Goal: Obtain resource: Download file/media

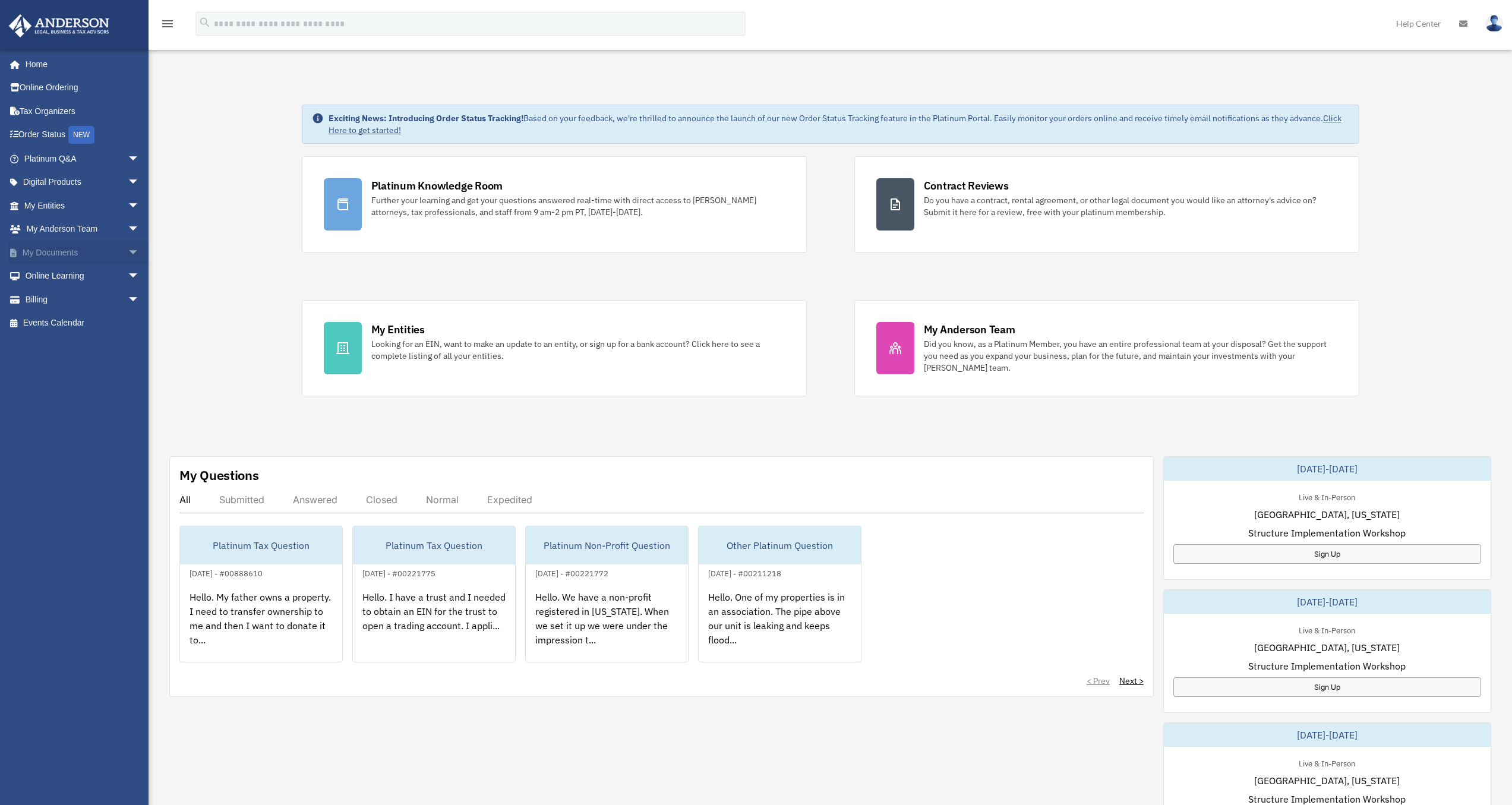
click at [70, 251] on link "My Documents arrow_drop_down" at bounding box center [83, 253] width 149 height 24
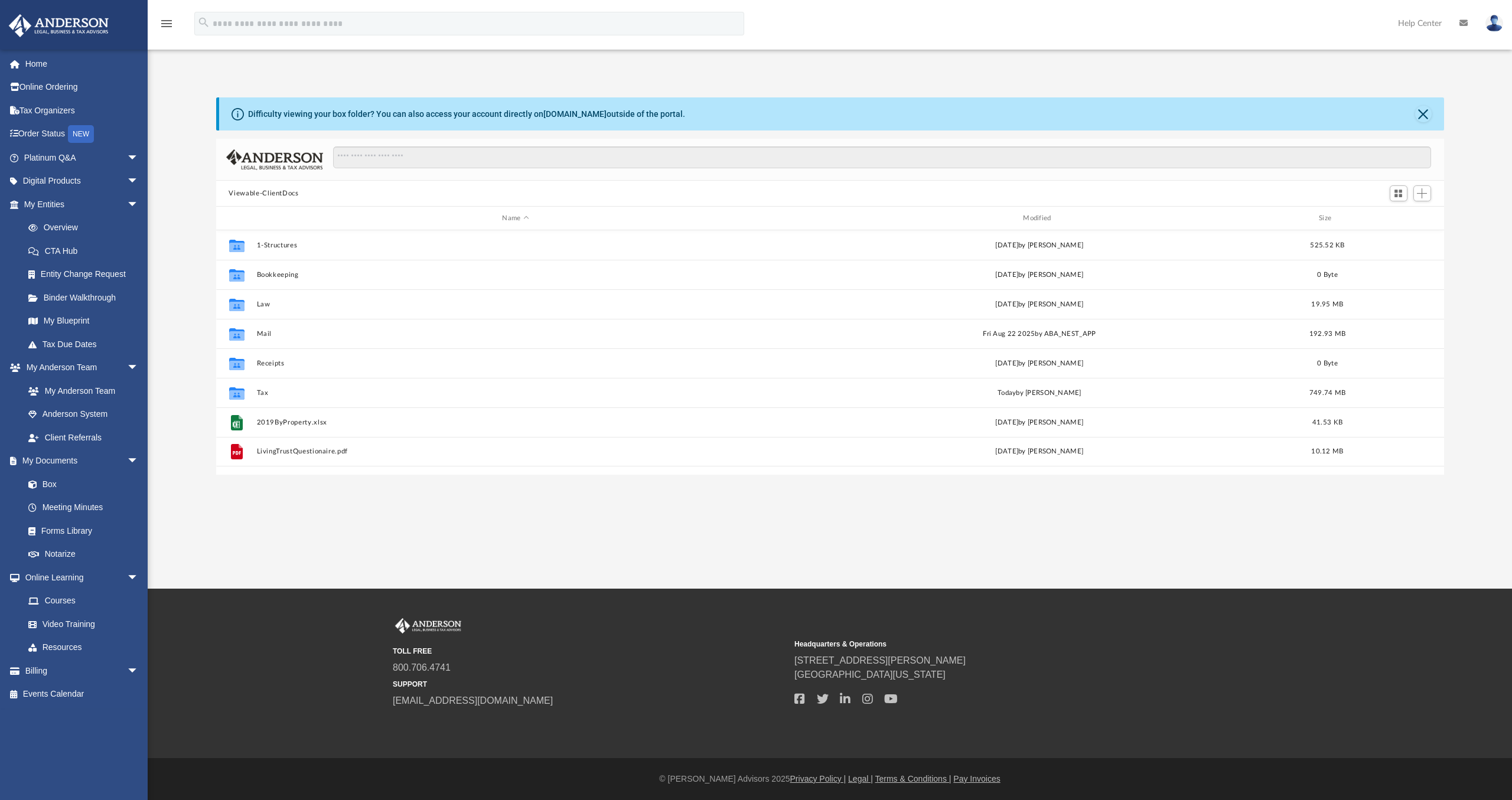
scroll to position [260, 1219]
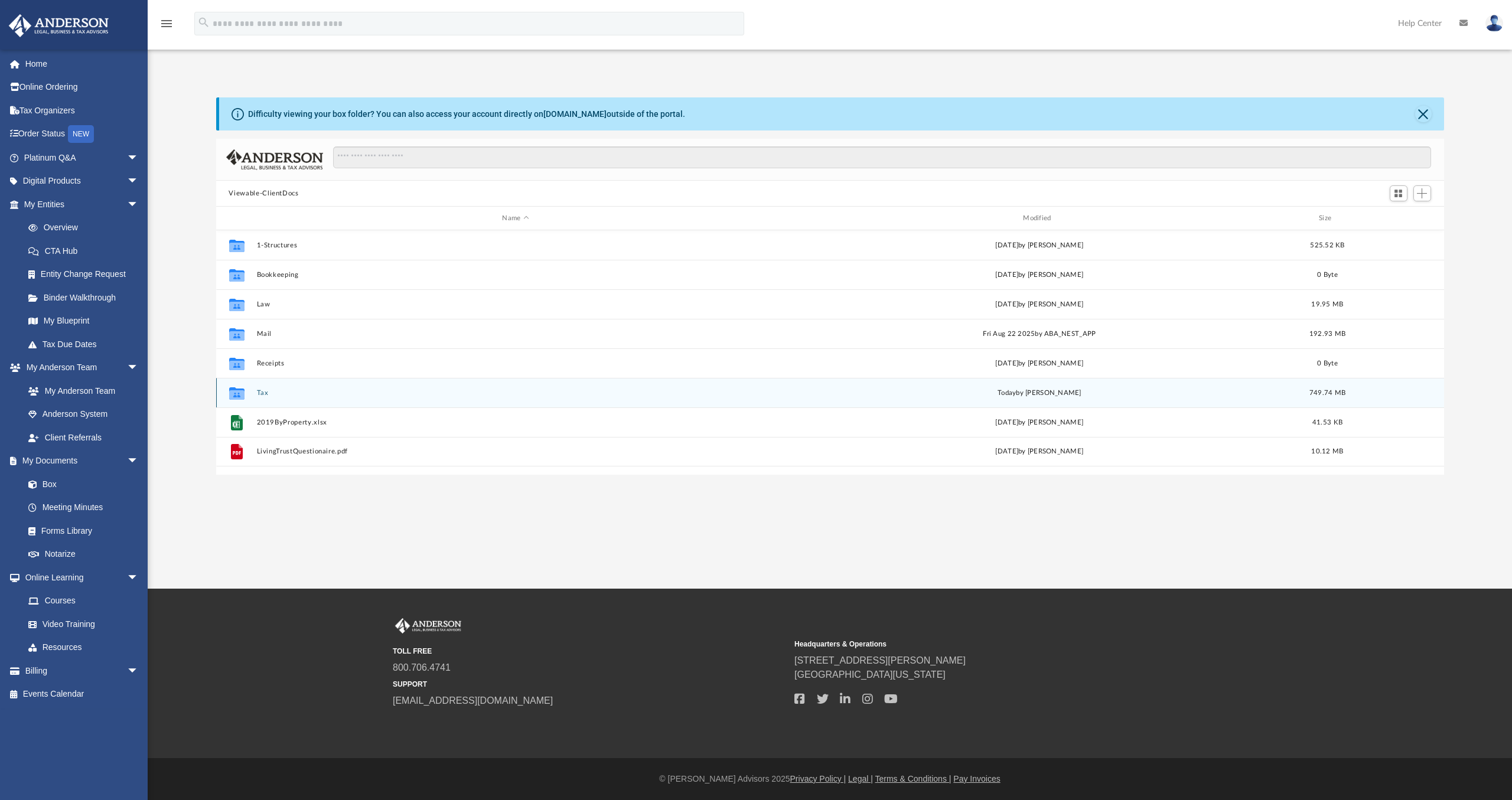
click at [266, 395] on button "Tax" at bounding box center [516, 393] width 519 height 8
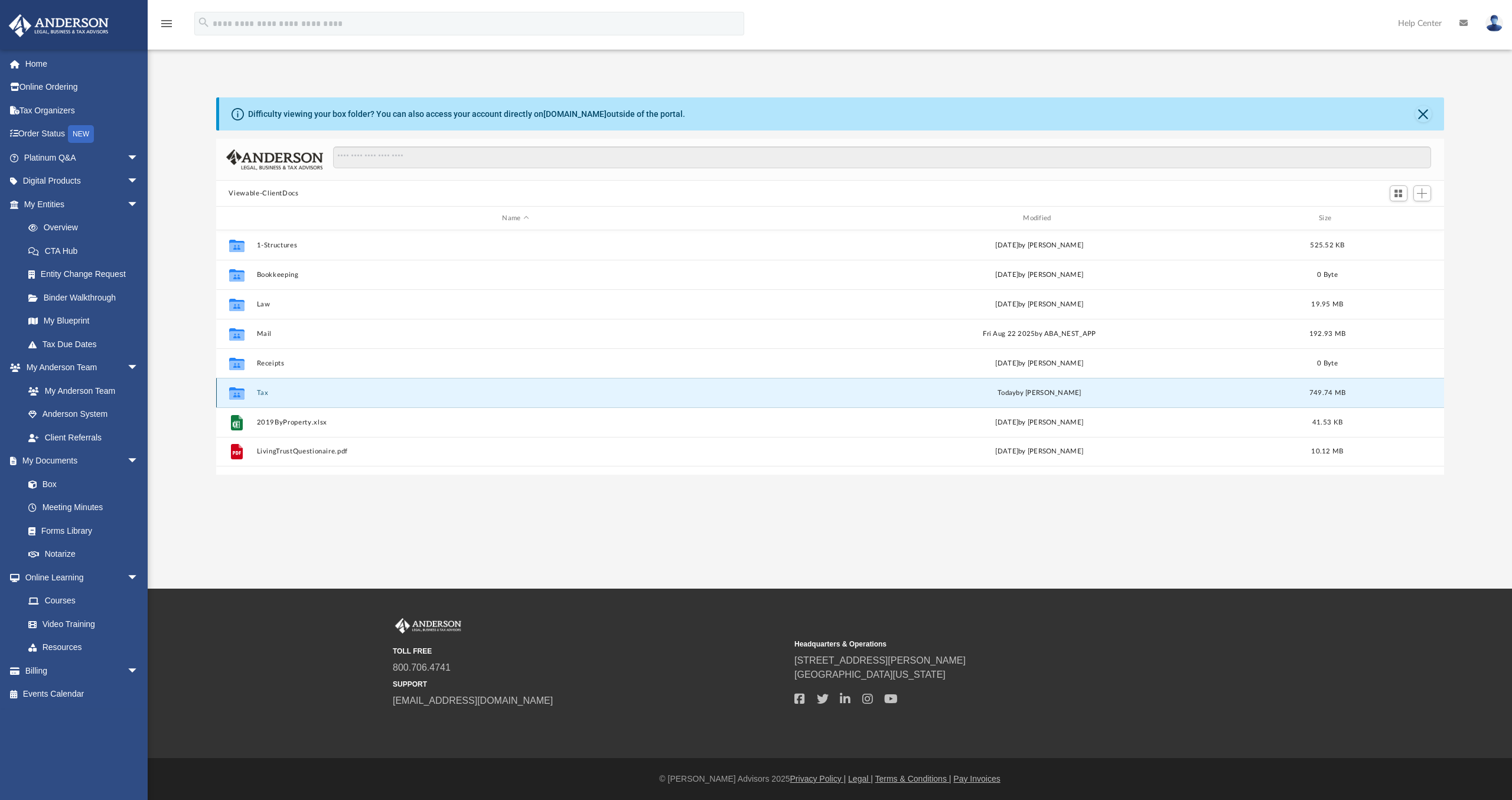
click at [266, 395] on button "Tax" at bounding box center [516, 393] width 519 height 8
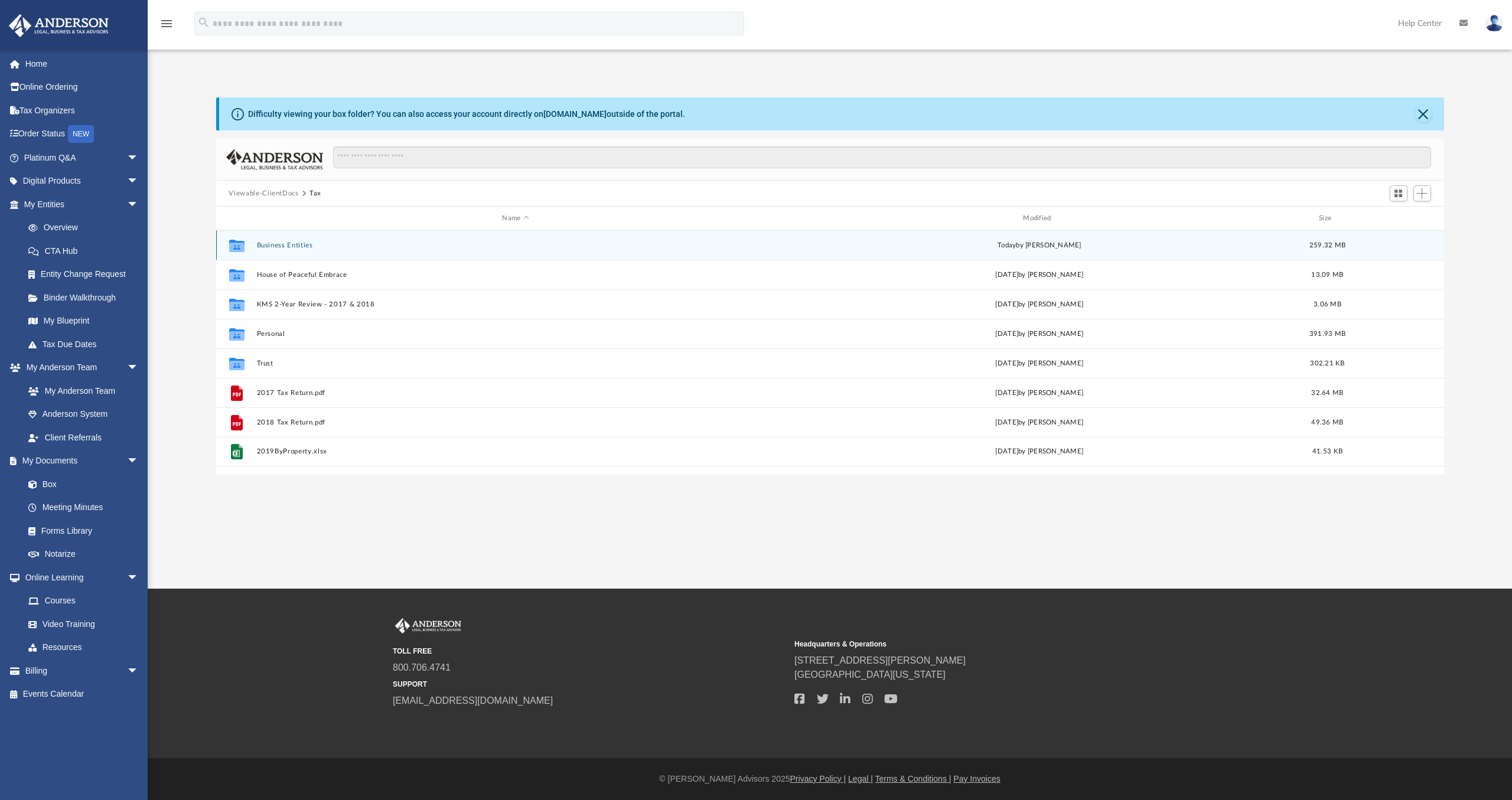
click at [285, 241] on div "Collaborated Folder Business Entities [DATE] by [PERSON_NAME] 259.32 MB" at bounding box center [830, 245] width 1228 height 30
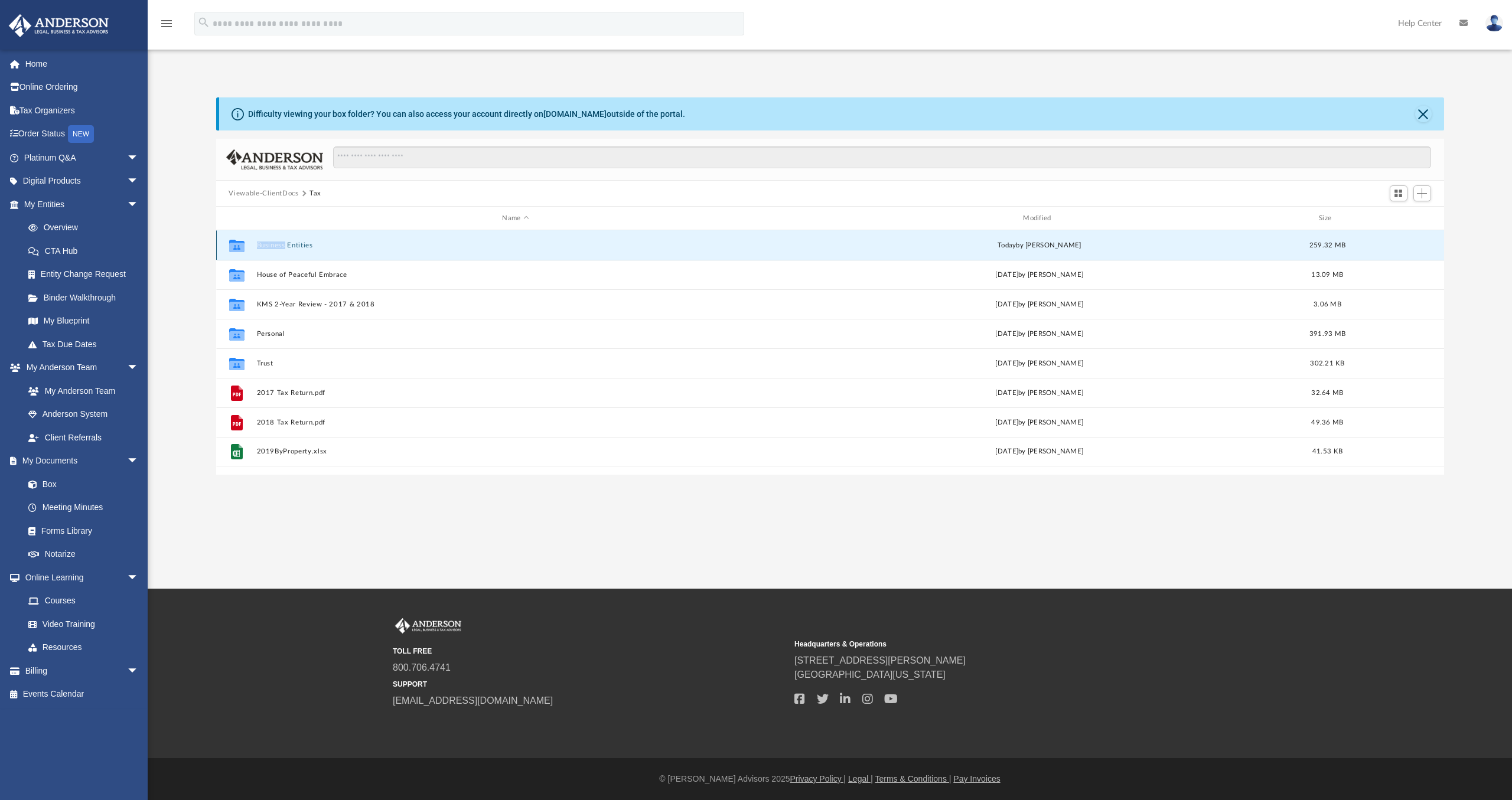
click at [298, 247] on button "Business Entities" at bounding box center [516, 245] width 519 height 8
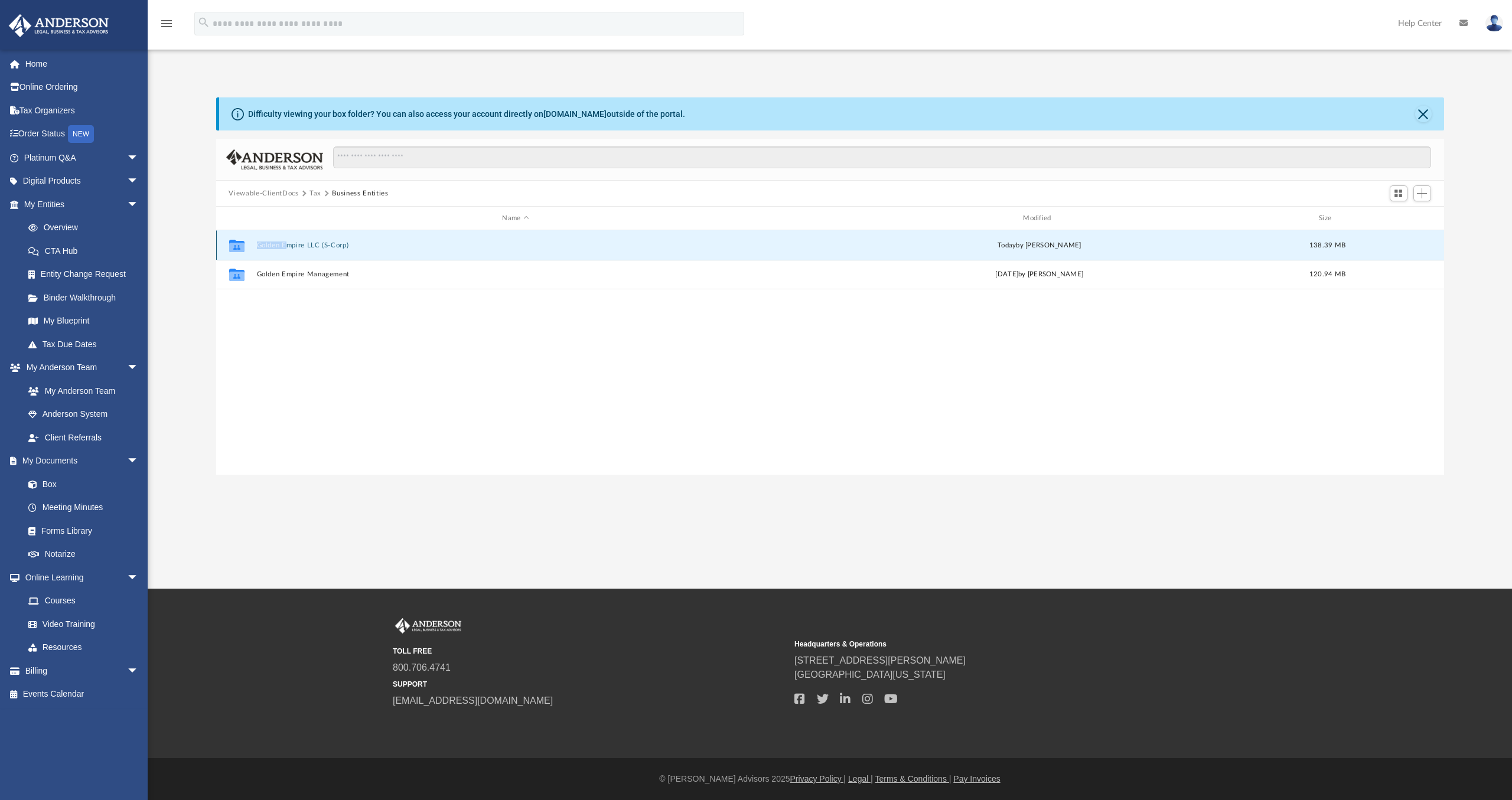
click at [298, 247] on button "Golden Empire LLC (S-Corp)" at bounding box center [516, 245] width 519 height 8
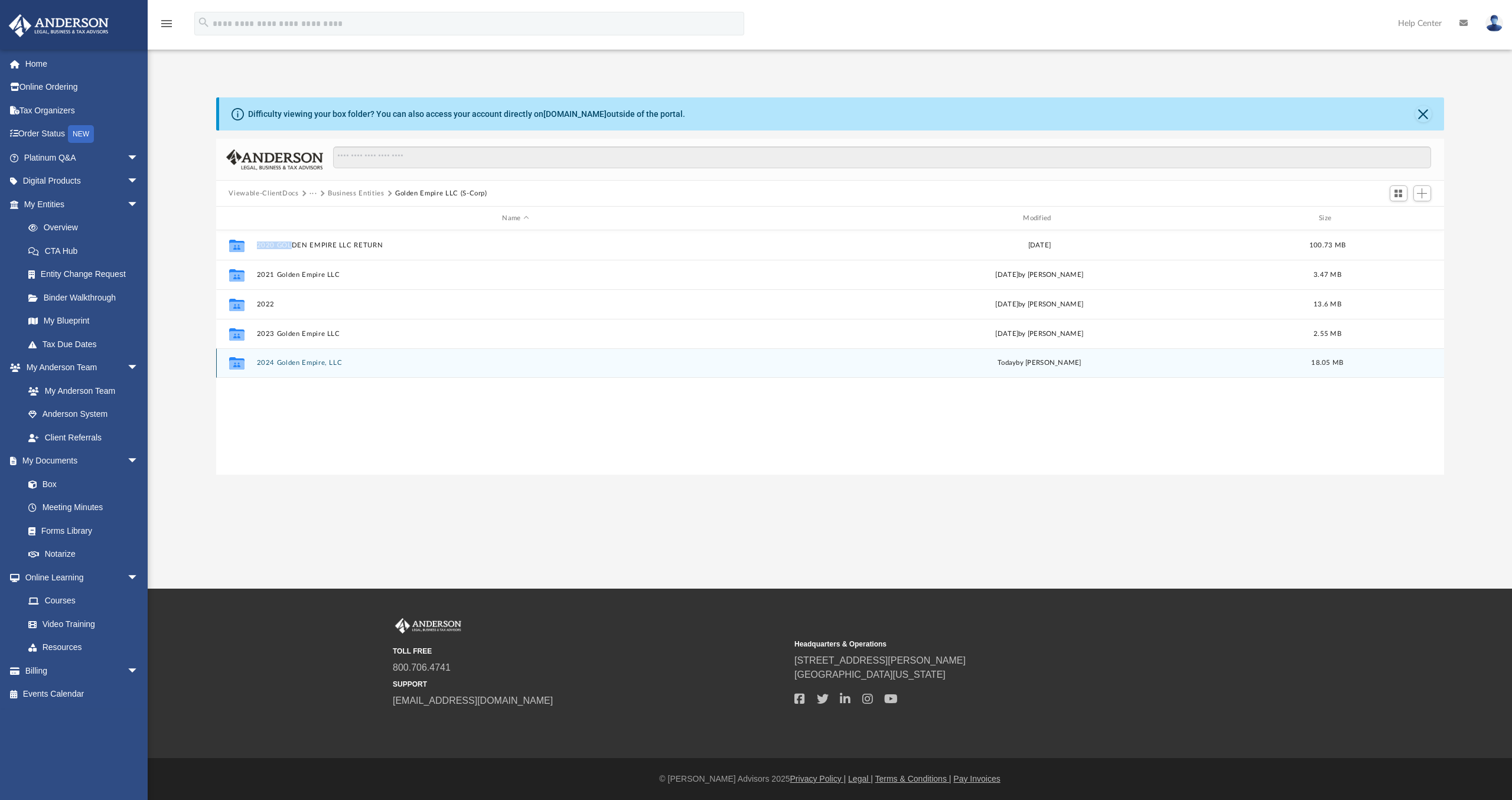
click at [295, 362] on button "2024 Golden Empire, LLC" at bounding box center [516, 362] width 519 height 8
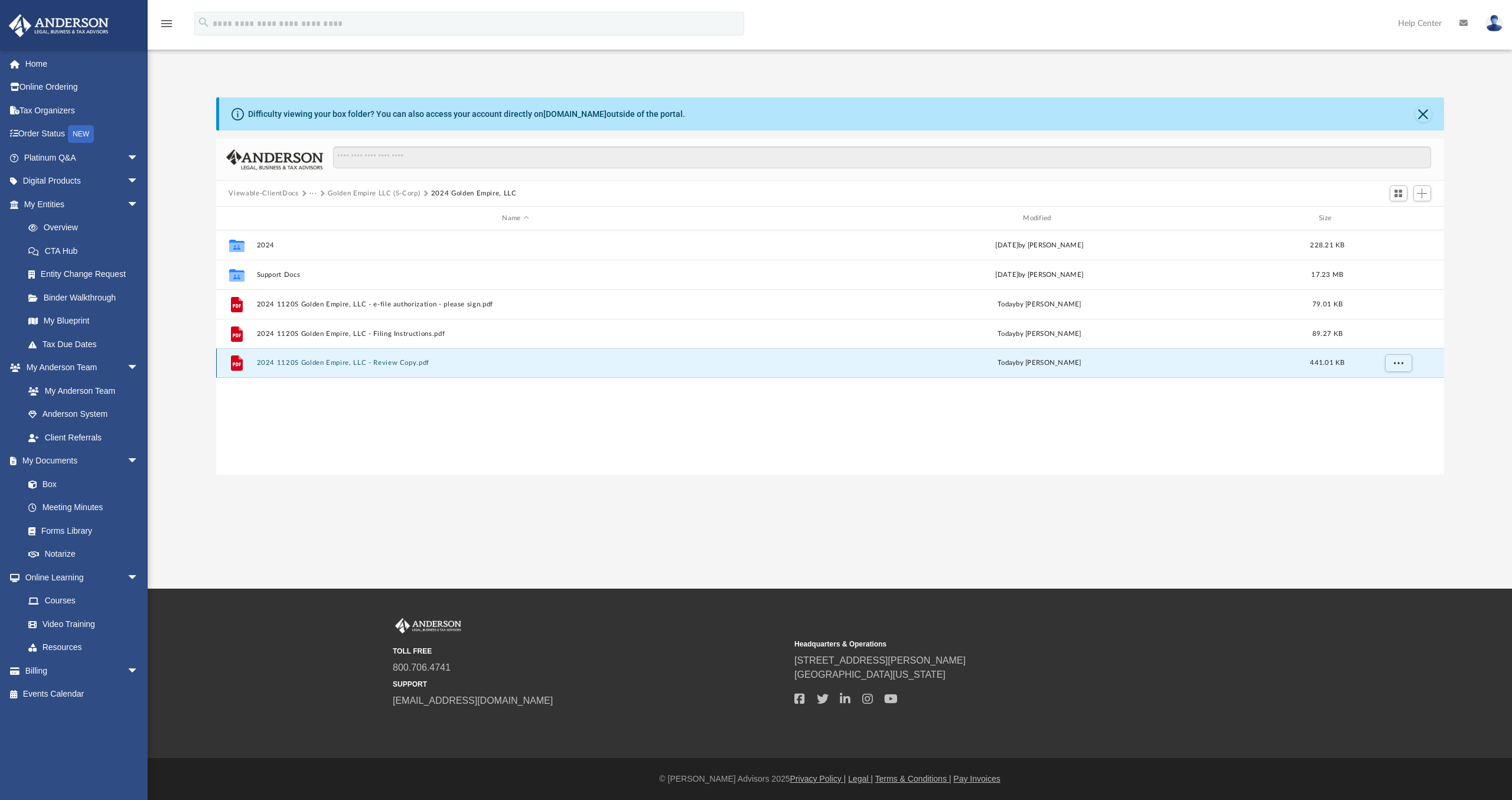
click at [295, 362] on button "2024 1120S Golden Empire, LLC - Review Copy.pdf" at bounding box center [516, 362] width 519 height 8
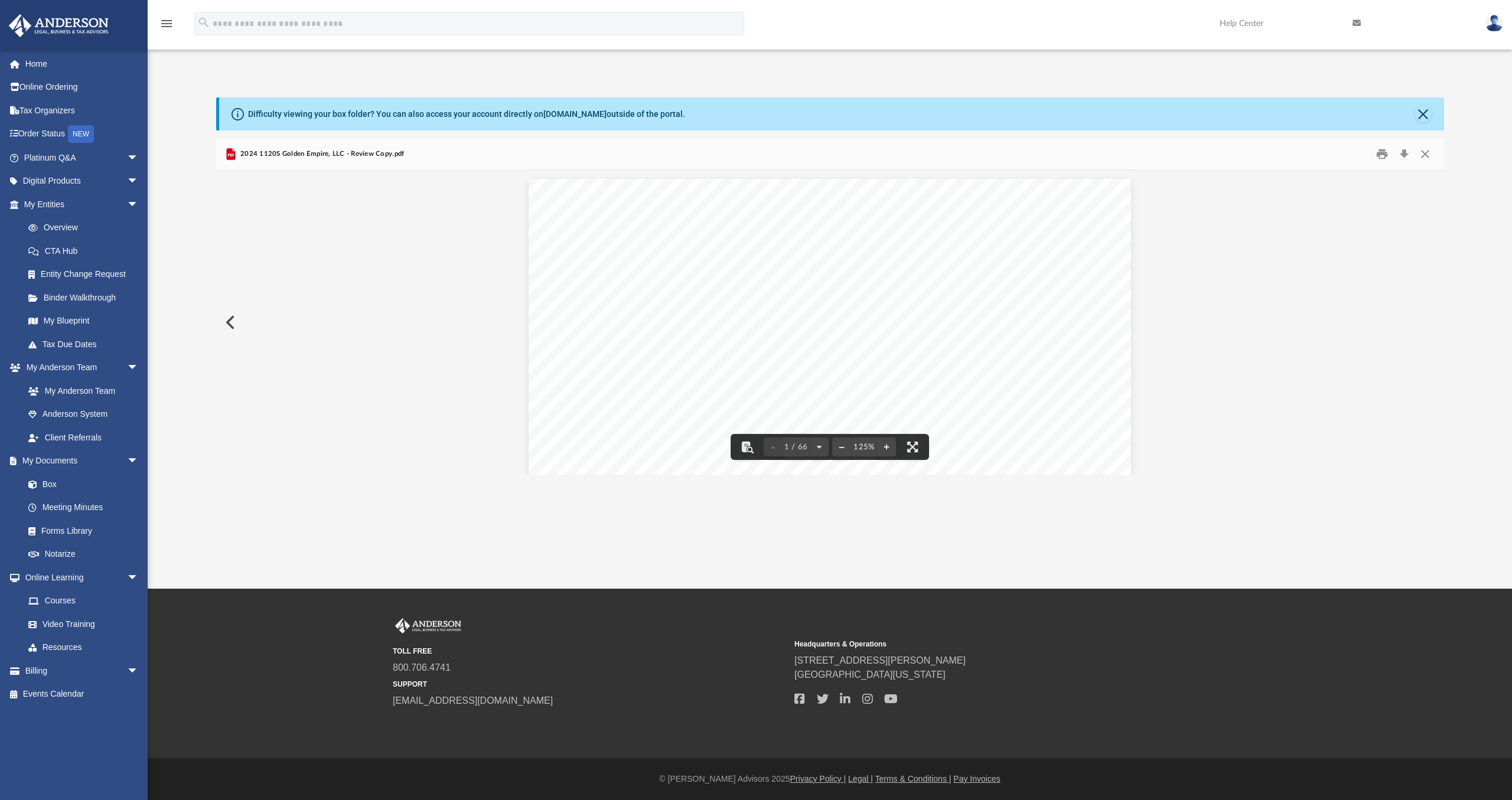
click at [859, 313] on div "426340 [DATE] REVIEW COPY [PERSON_NAME] GLOBAL BUSINESS GROUP, LLC [STREET_ADDR…" at bounding box center [829, 568] width 602 height 779
click at [846, 452] on button "File preview" at bounding box center [841, 447] width 19 height 26
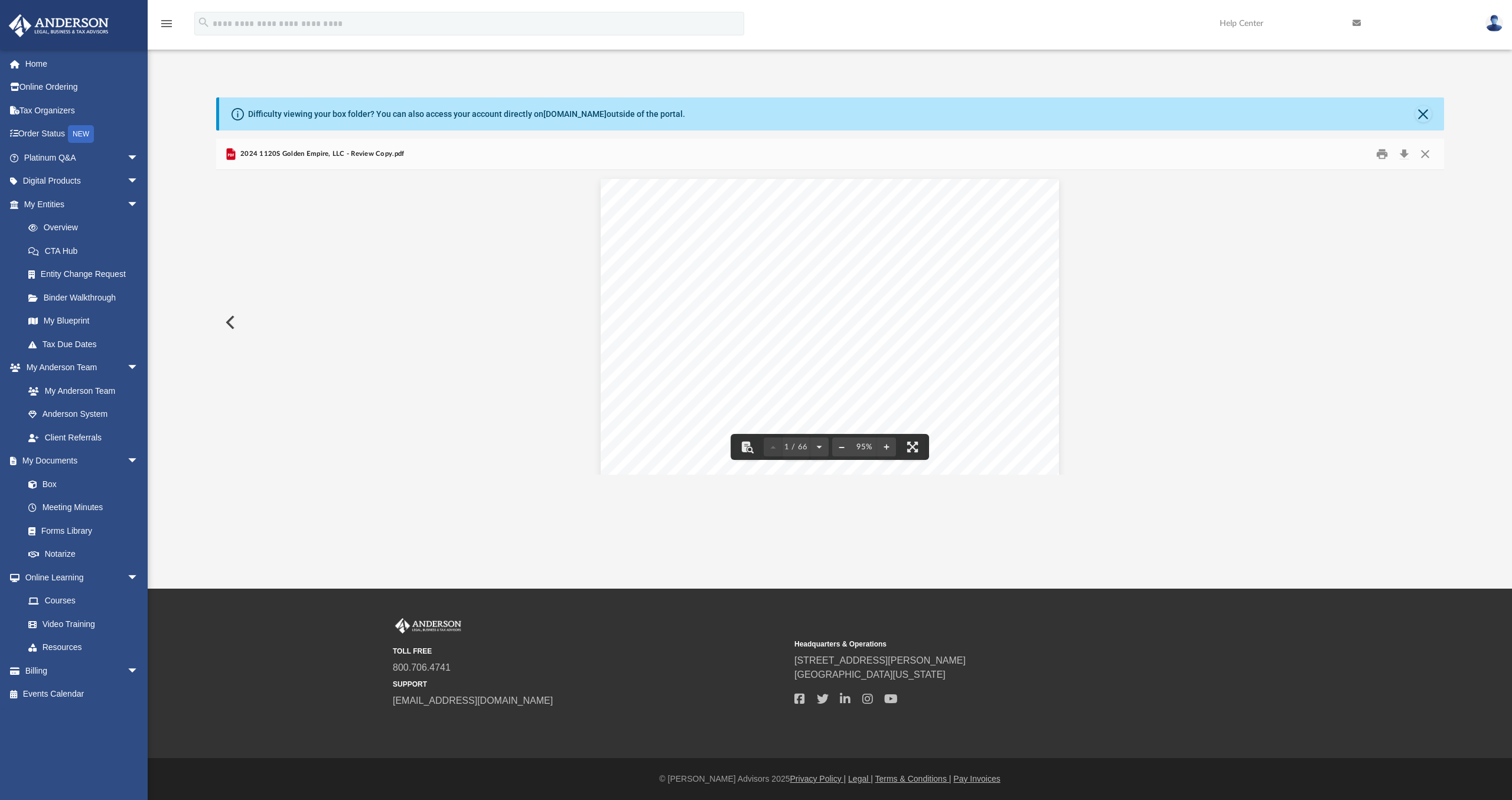
click at [846, 452] on button "File preview" at bounding box center [841, 447] width 19 height 26
